Goal: Check status: Check status

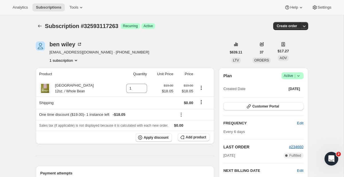
click at [66, 54] on span "[EMAIL_ADDRESS][DOMAIN_NAME] · [PHONE_NUMBER]" at bounding box center [100, 53] width 100 height 6
click at [54, 54] on span "[EMAIL_ADDRESS][DOMAIN_NAME] · [PHONE_NUMBER]" at bounding box center [100, 53] width 100 height 6
drag, startPoint x: 54, startPoint y: 54, endPoint x: 81, endPoint y: 54, distance: 27.2
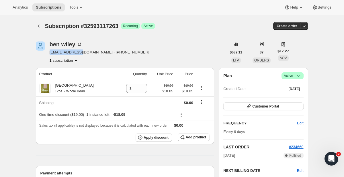
click at [81, 54] on span "[EMAIL_ADDRESS][DOMAIN_NAME] · [PHONE_NUMBER]" at bounding box center [100, 53] width 100 height 6
copy span "[EMAIL_ADDRESS][DOMAIN_NAME]"
click at [38, 24] on icon "Subscriptions" at bounding box center [40, 26] width 6 height 6
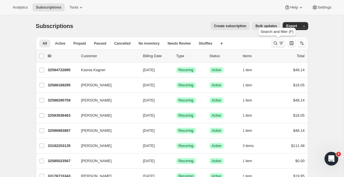
click at [277, 44] on div "Search and filter results" at bounding box center [277, 43] width 11 height 6
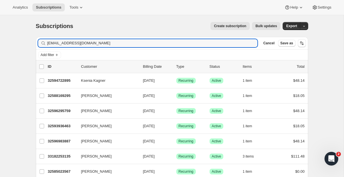
type input "[EMAIL_ADDRESS][DOMAIN_NAME]"
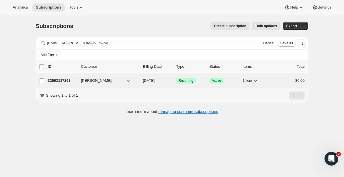
click at [88, 78] on span "[PERSON_NAME]" at bounding box center [96, 81] width 31 height 6
click at [63, 77] on div "32593117263 [PERSON_NAME] [DATE] Success Recurring Success Active 1 item $0.00" at bounding box center [176, 81] width 257 height 8
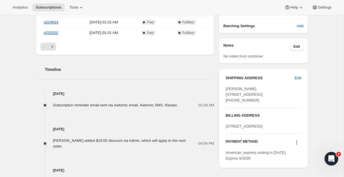
scroll to position [178, 0]
